Goal: Navigation & Orientation: Find specific page/section

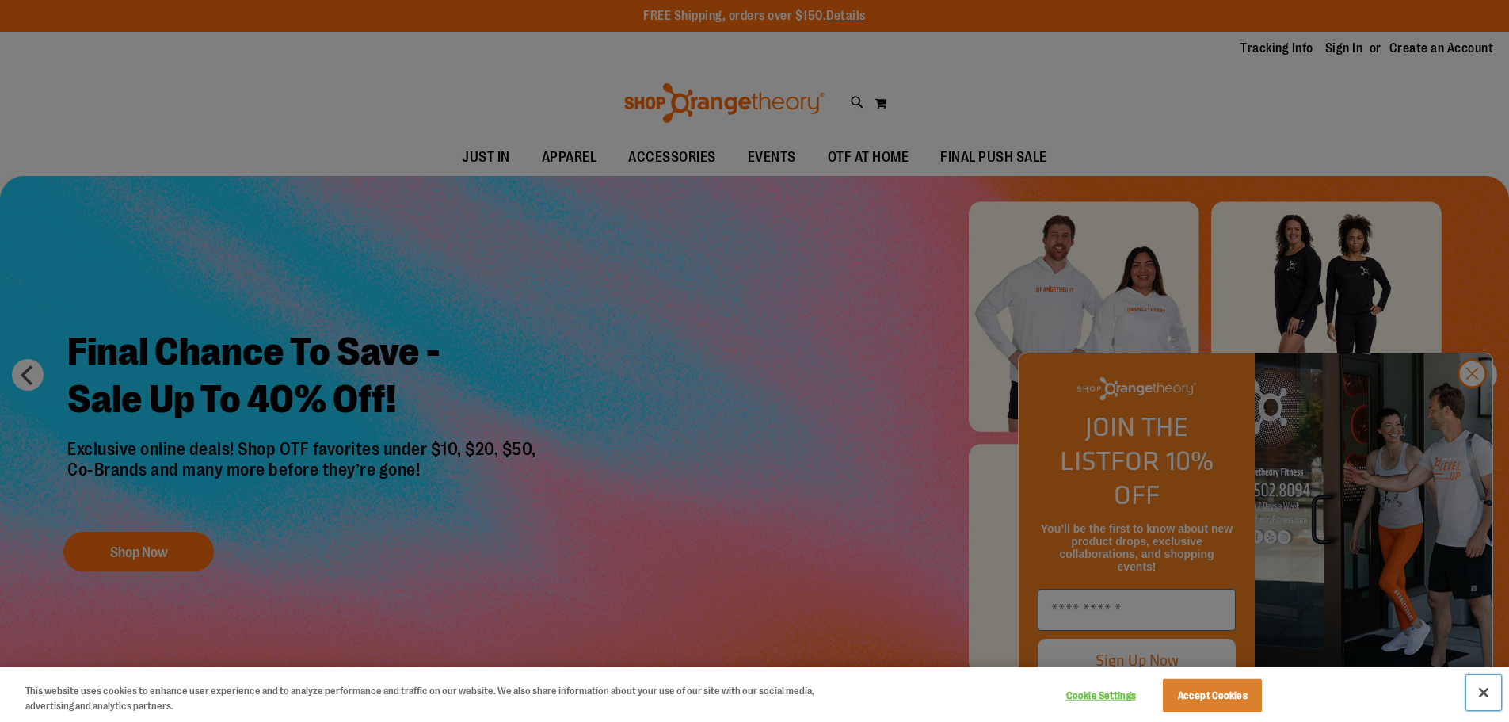
click at [1482, 695] on button "Close" at bounding box center [1484, 692] width 35 height 35
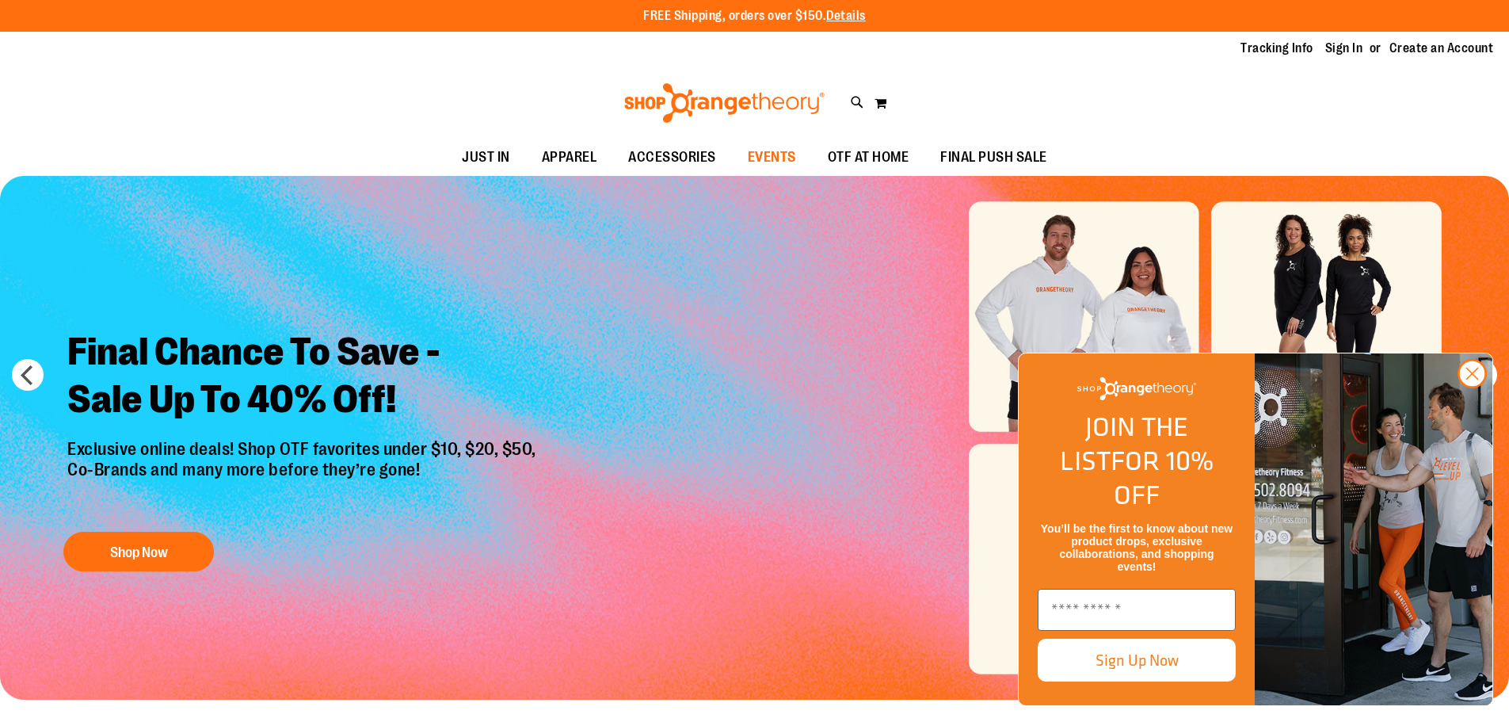
click at [787, 156] on span "EVENTS" at bounding box center [772, 157] width 48 height 36
